Goal: Find specific page/section: Find specific page/section

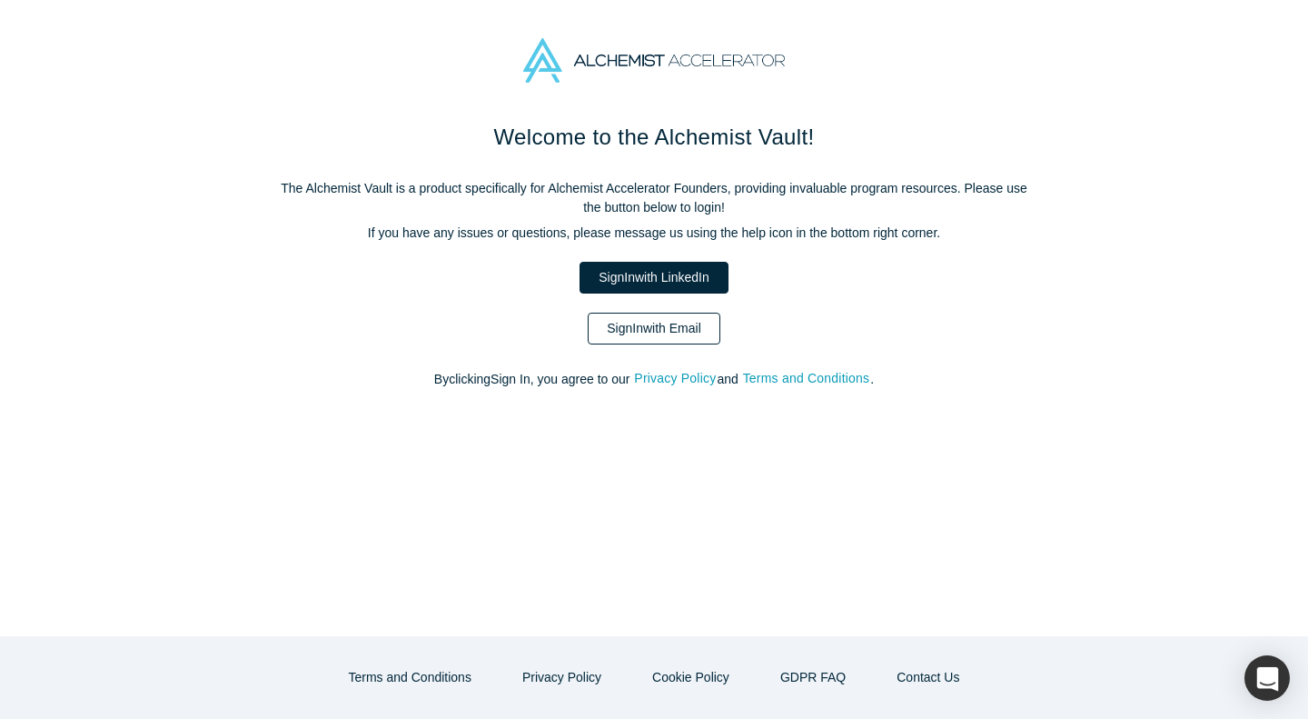
click at [708, 334] on link "Sign In with Email" at bounding box center [654, 329] width 133 height 32
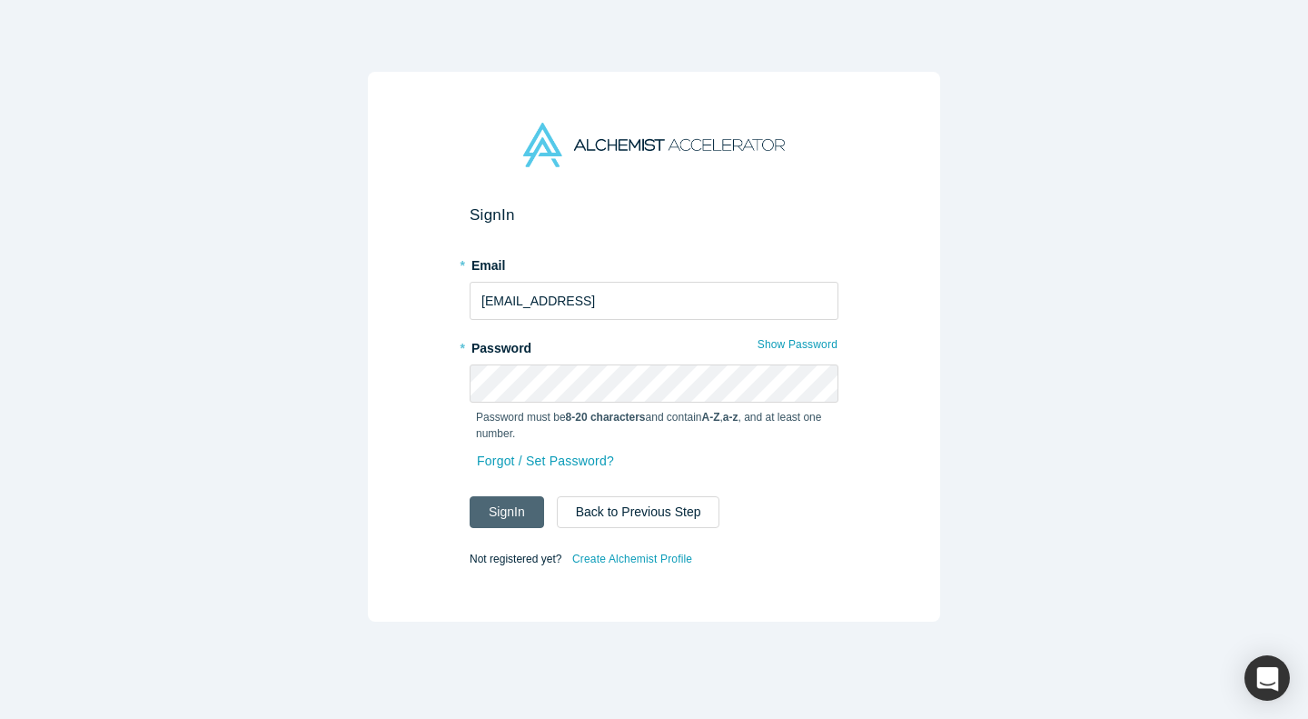
click at [480, 506] on button "Sign In" at bounding box center [507, 512] width 75 height 32
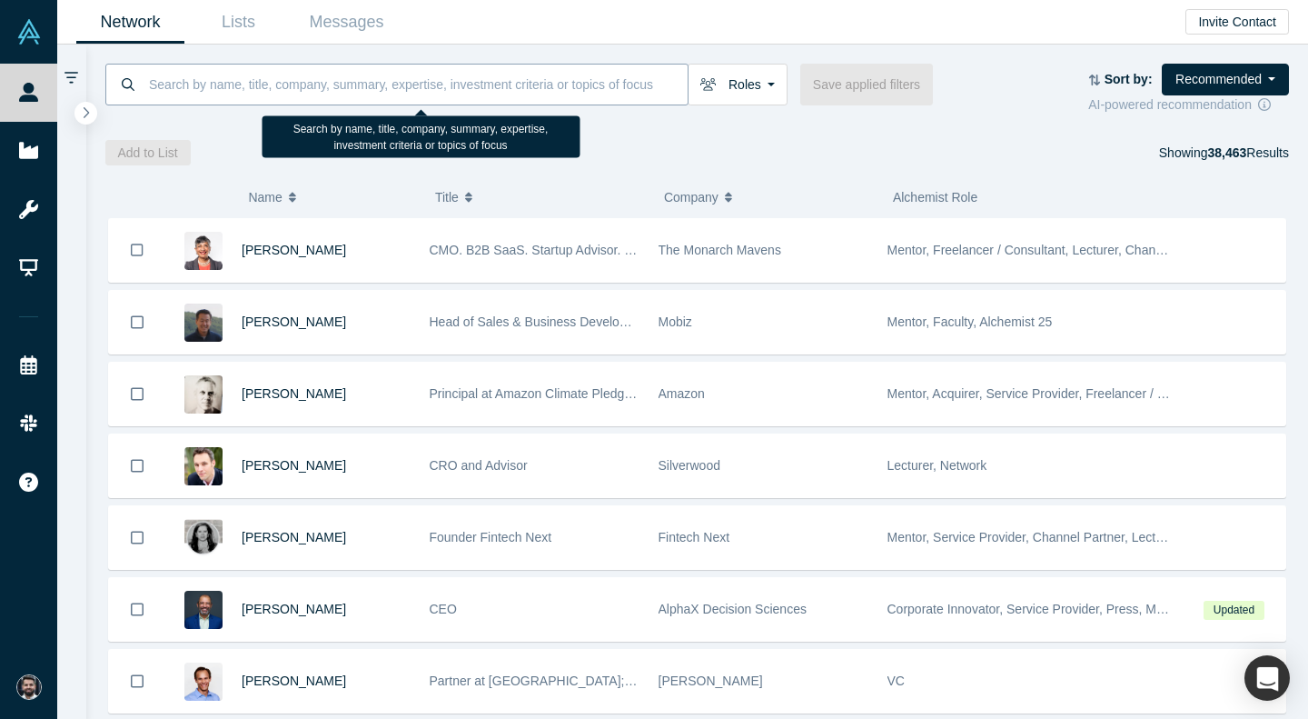
click at [406, 70] on input at bounding box center [417, 84] width 541 height 43
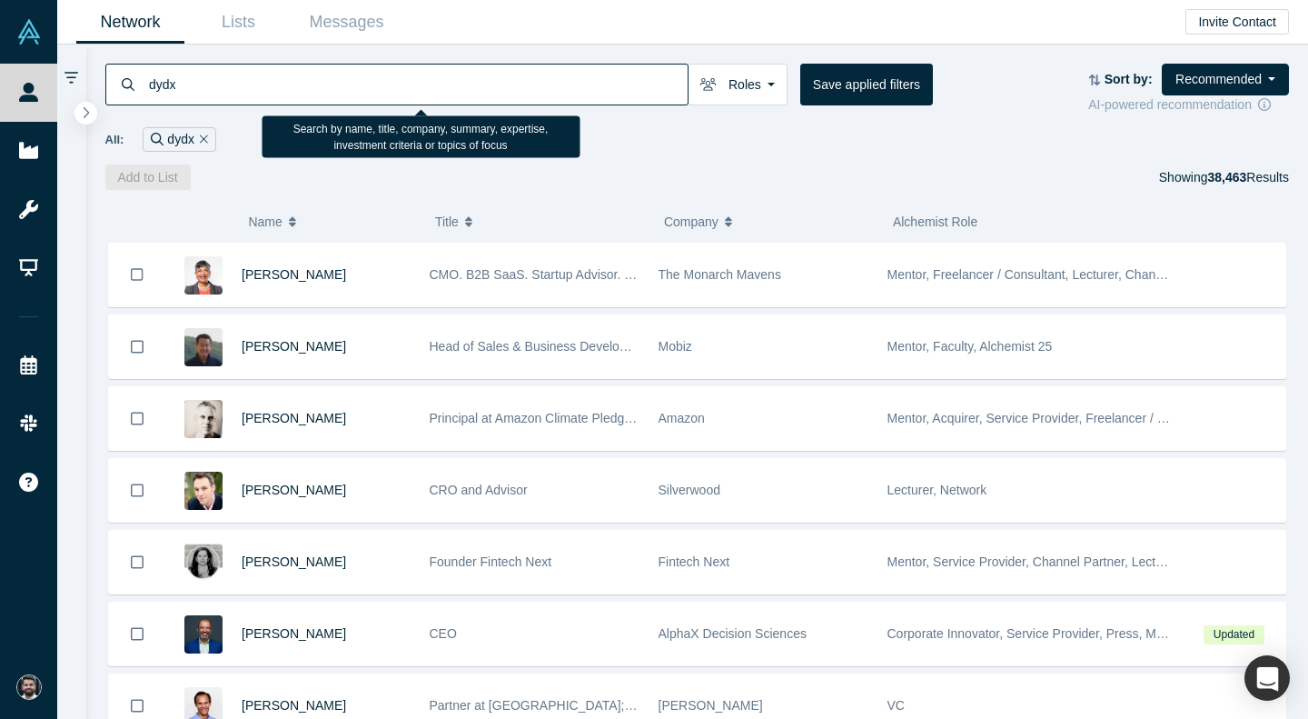
type input "dydx"
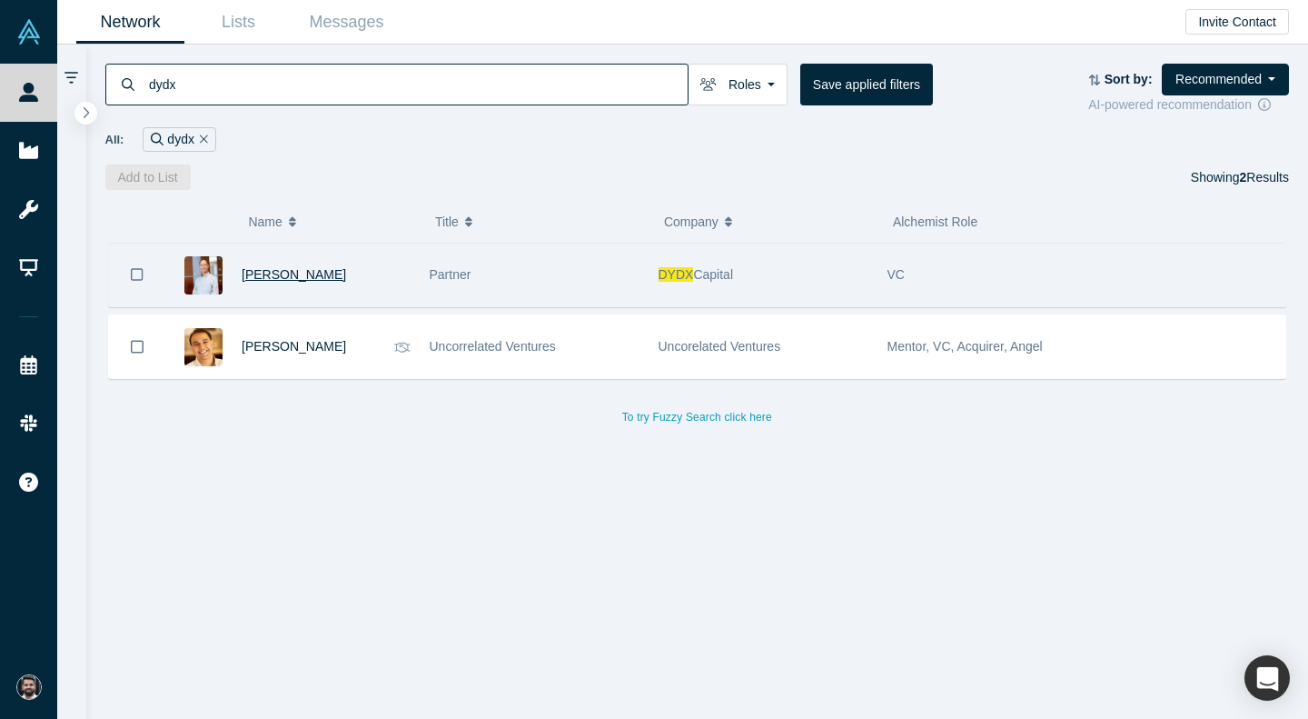
click at [293, 269] on span "[PERSON_NAME]" at bounding box center [294, 274] width 104 height 15
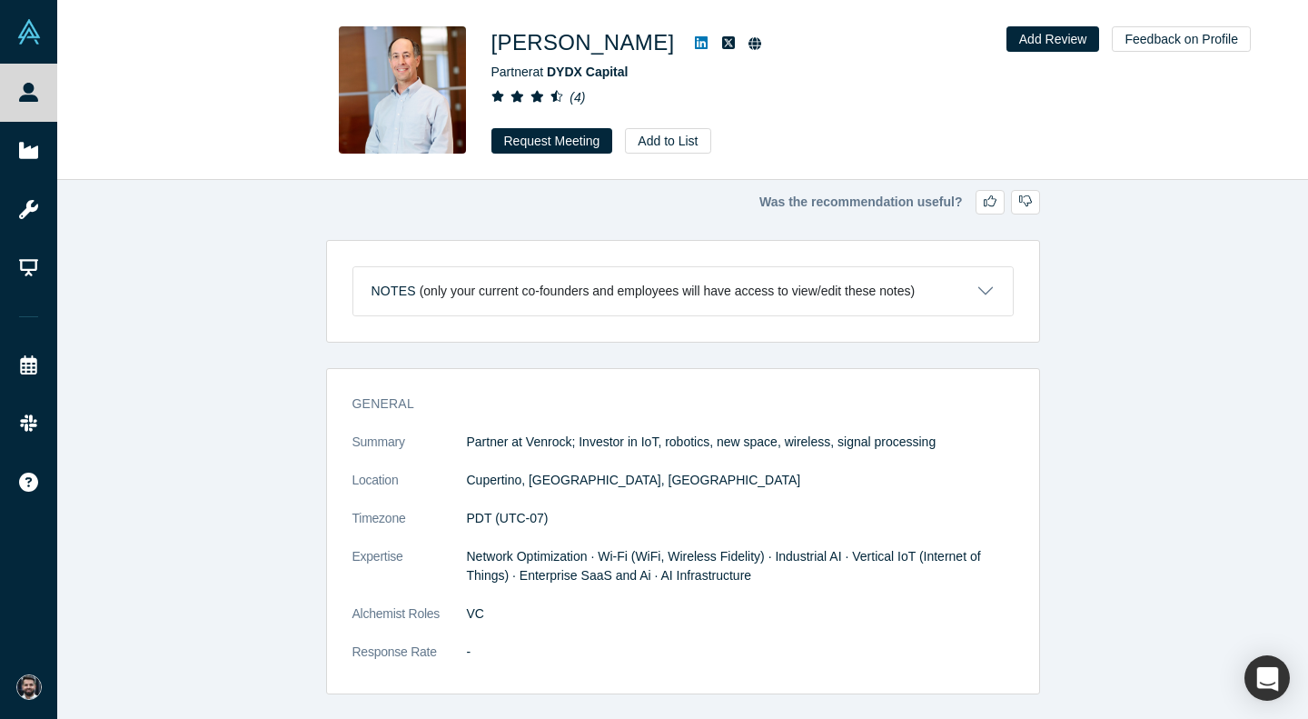
click at [688, 51] on link at bounding box center [701, 43] width 27 height 22
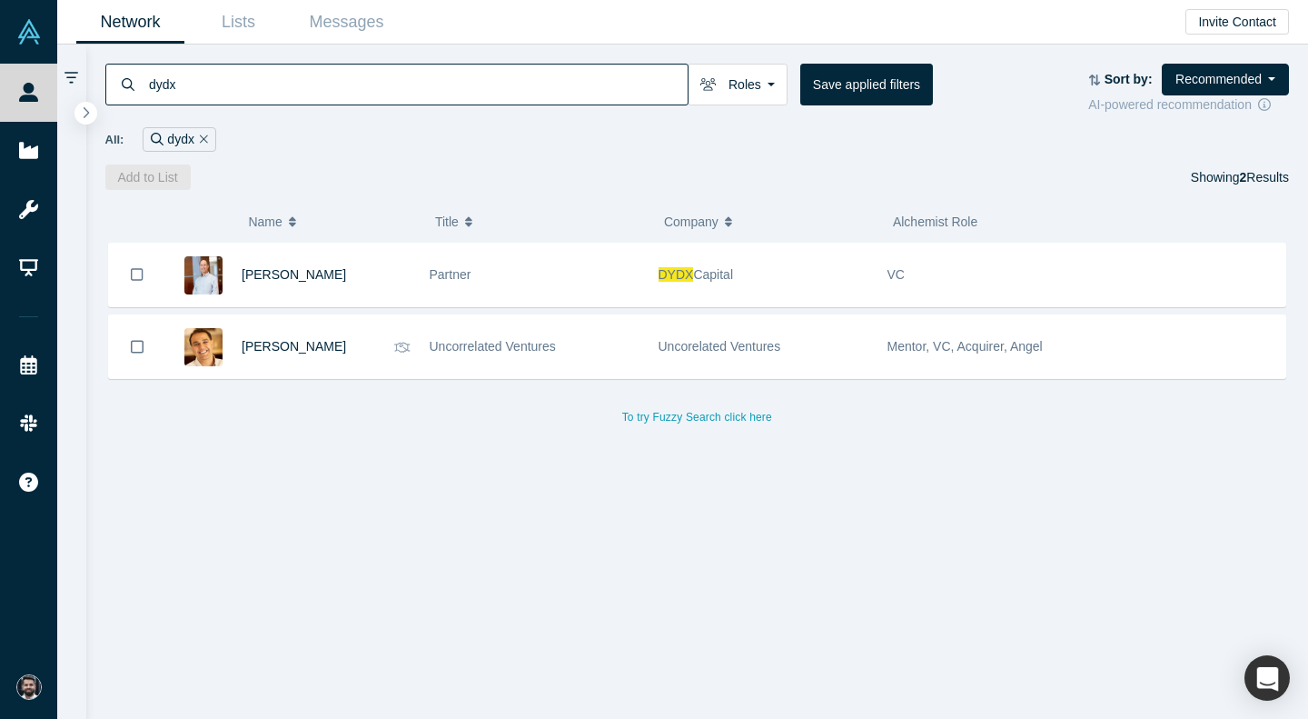
click at [471, 82] on input "dydx" at bounding box center [417, 84] width 541 height 43
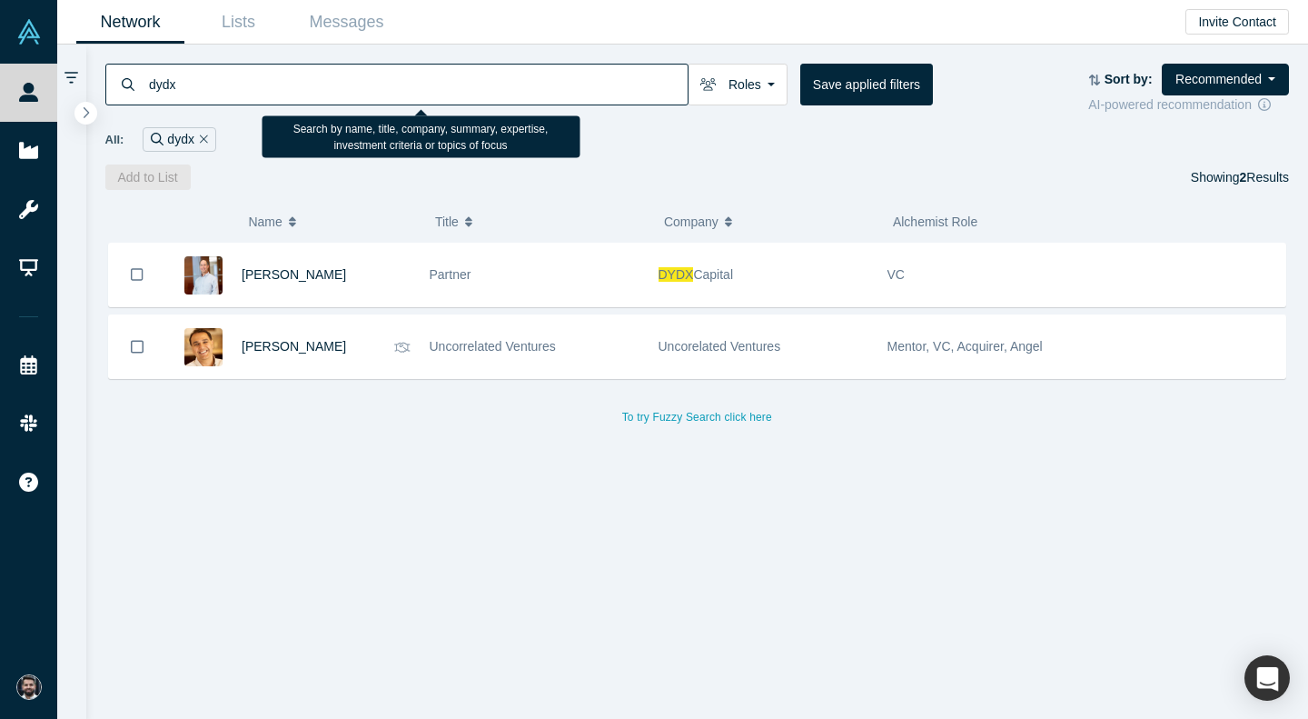
click at [471, 82] on input "dydx" at bounding box center [417, 84] width 541 height 43
type input "nico"
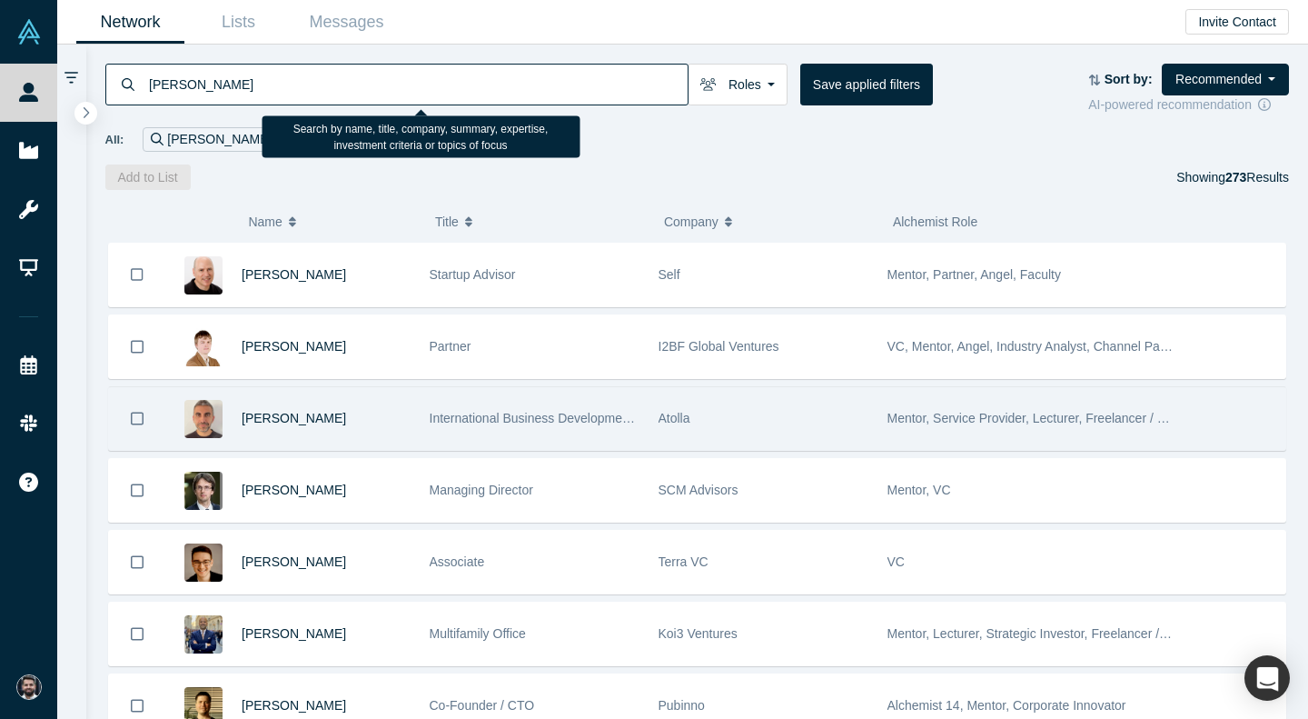
type input "[PERSON_NAME]"
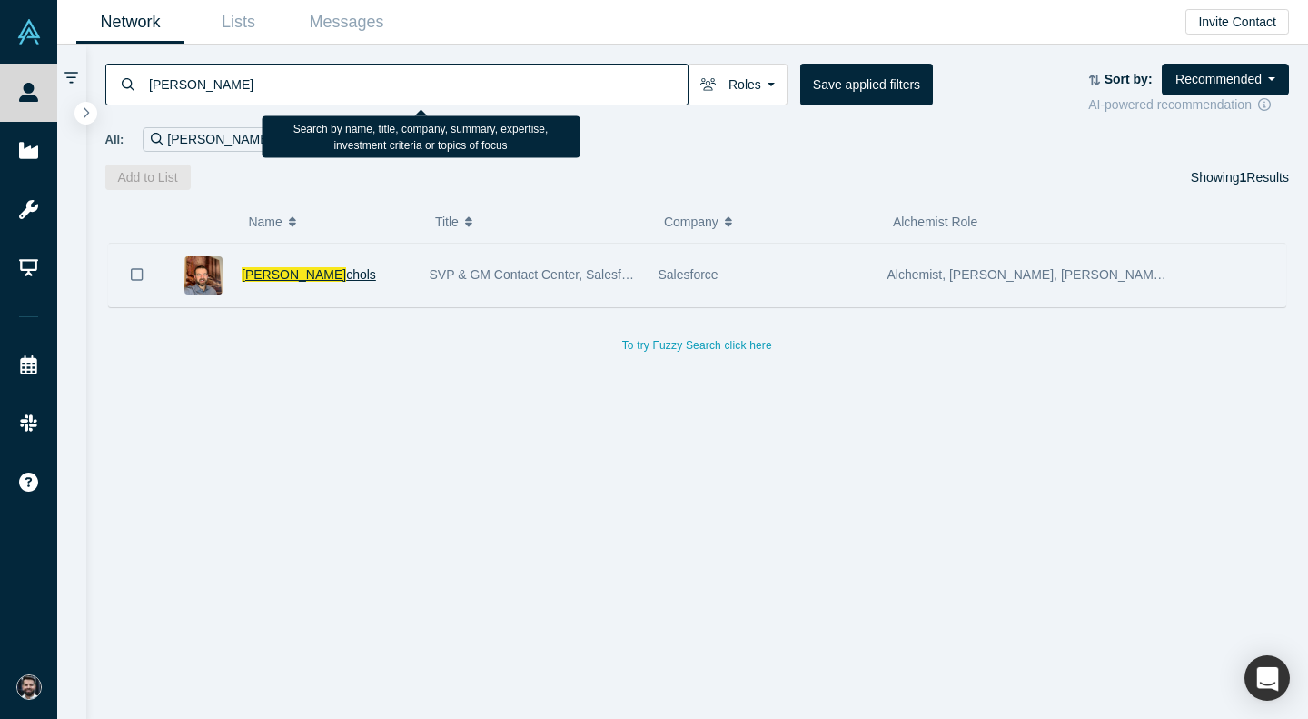
click at [267, 273] on span "[PERSON_NAME]" at bounding box center [294, 274] width 104 height 15
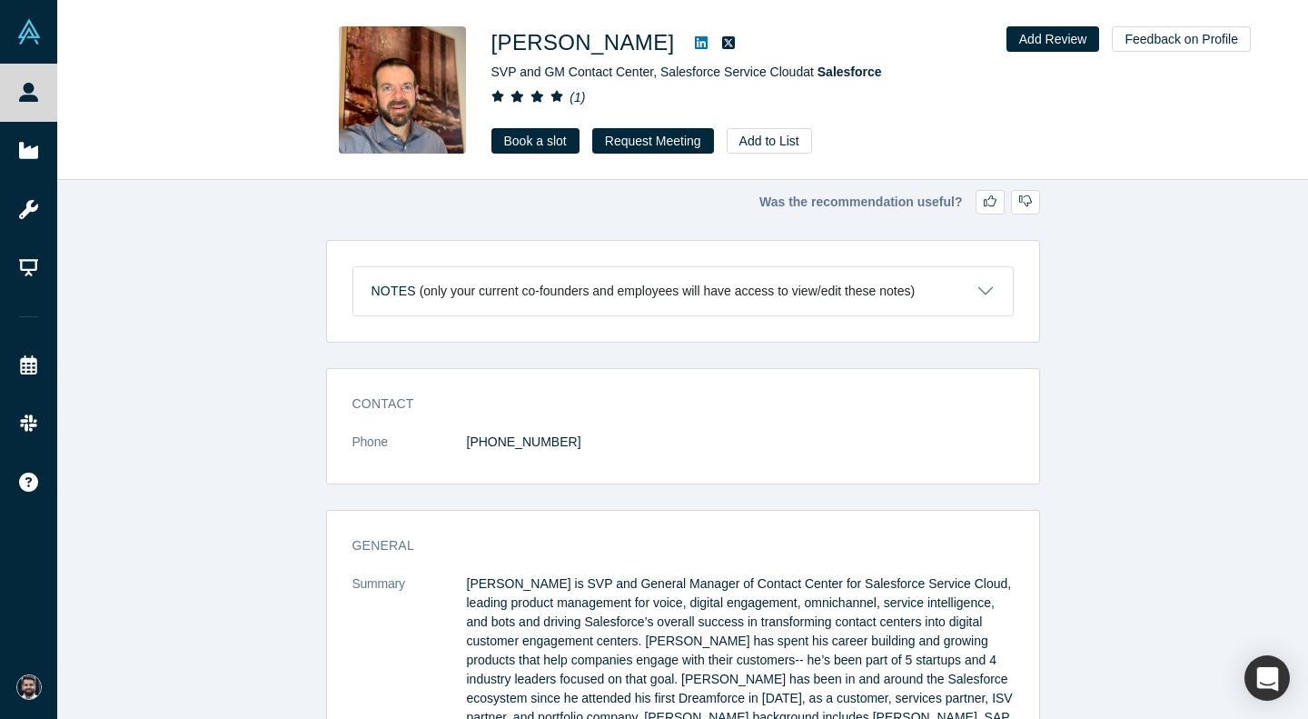
click at [695, 50] on icon at bounding box center [701, 42] width 13 height 15
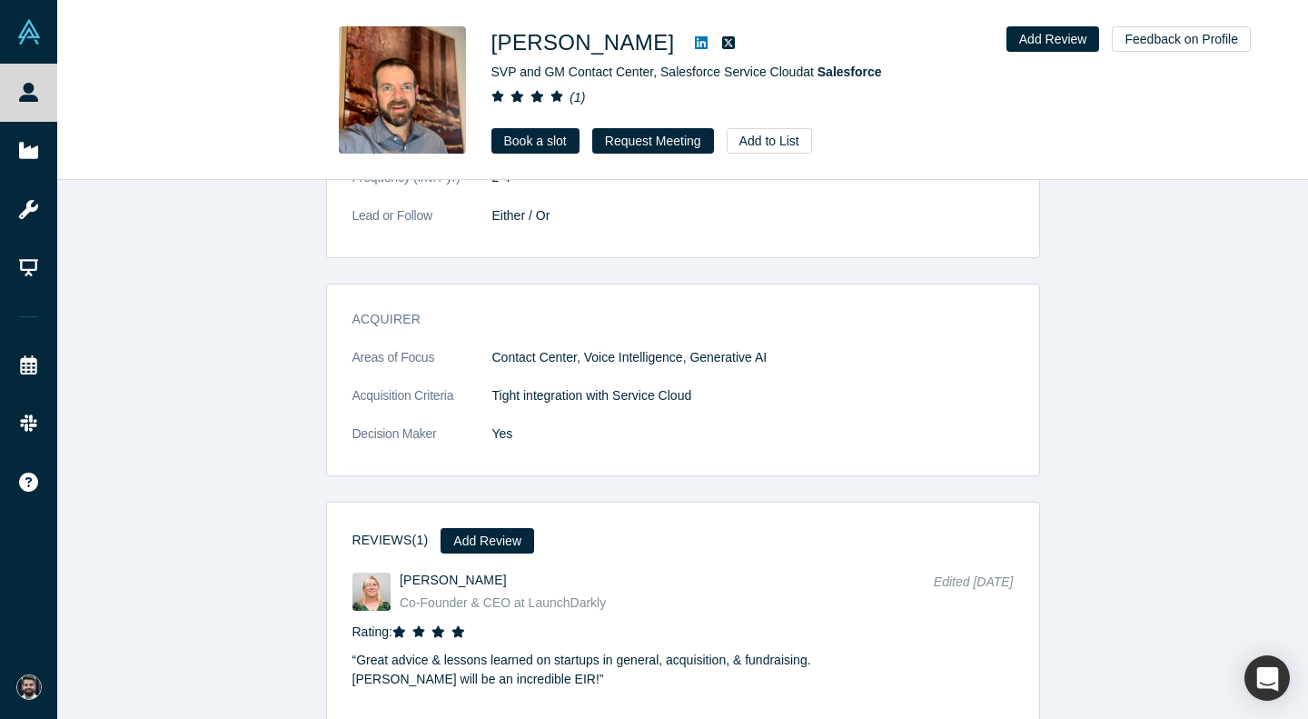
scroll to position [2197, 0]
